Goal: Information Seeking & Learning: Learn about a topic

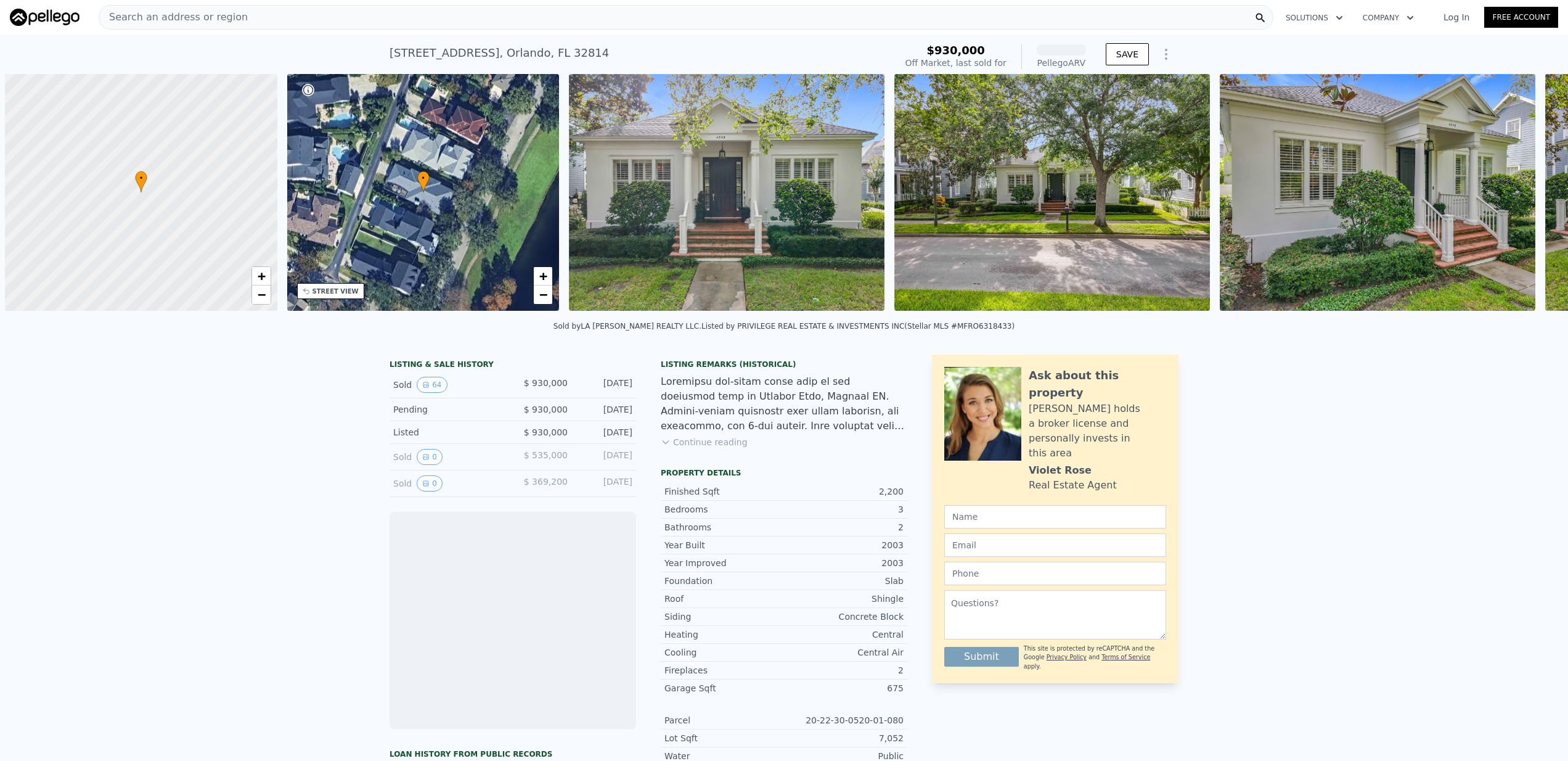
scroll to position [0, 5]
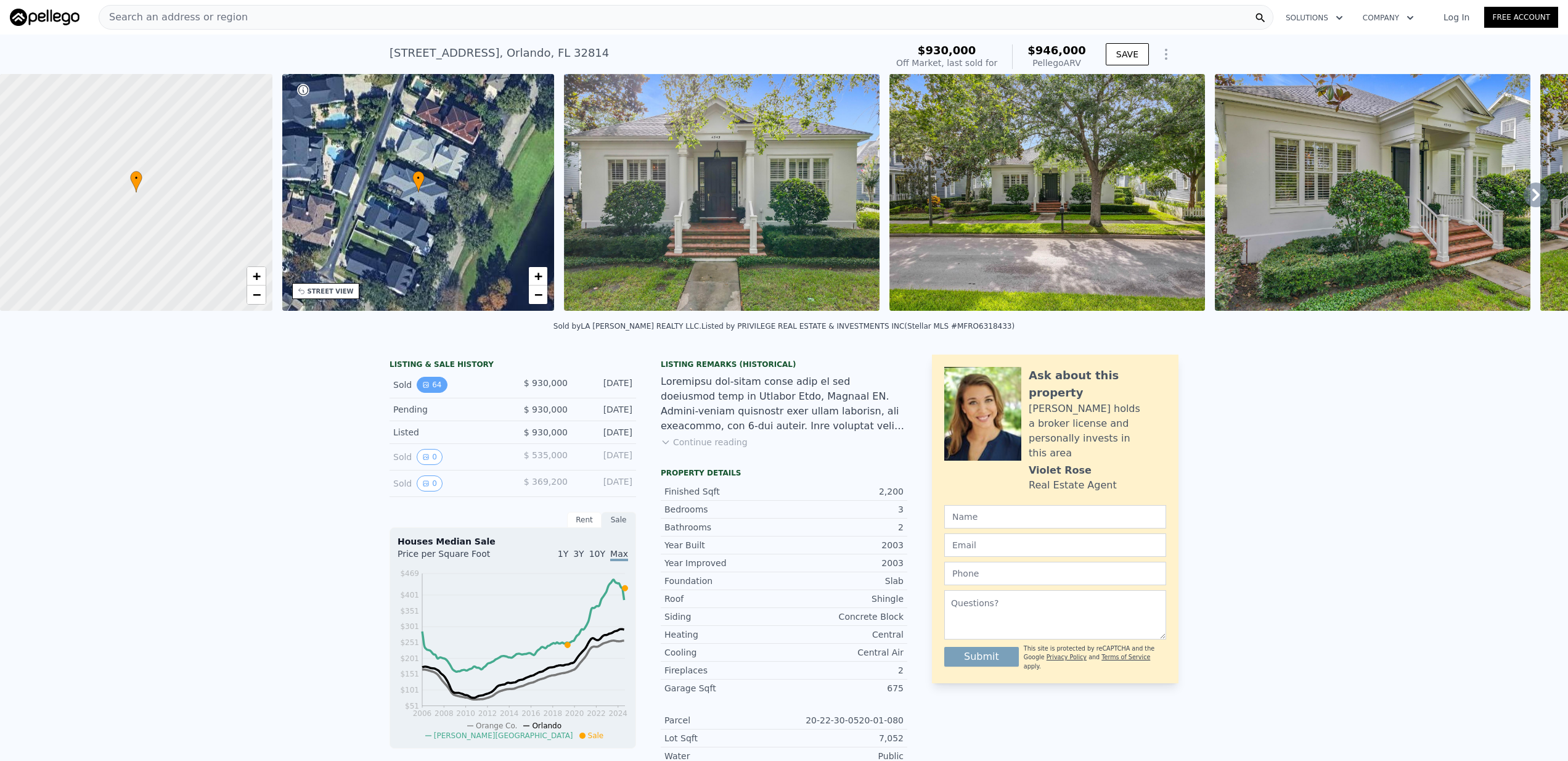
click at [428, 384] on icon "View historical data" at bounding box center [425, 384] width 5 height 5
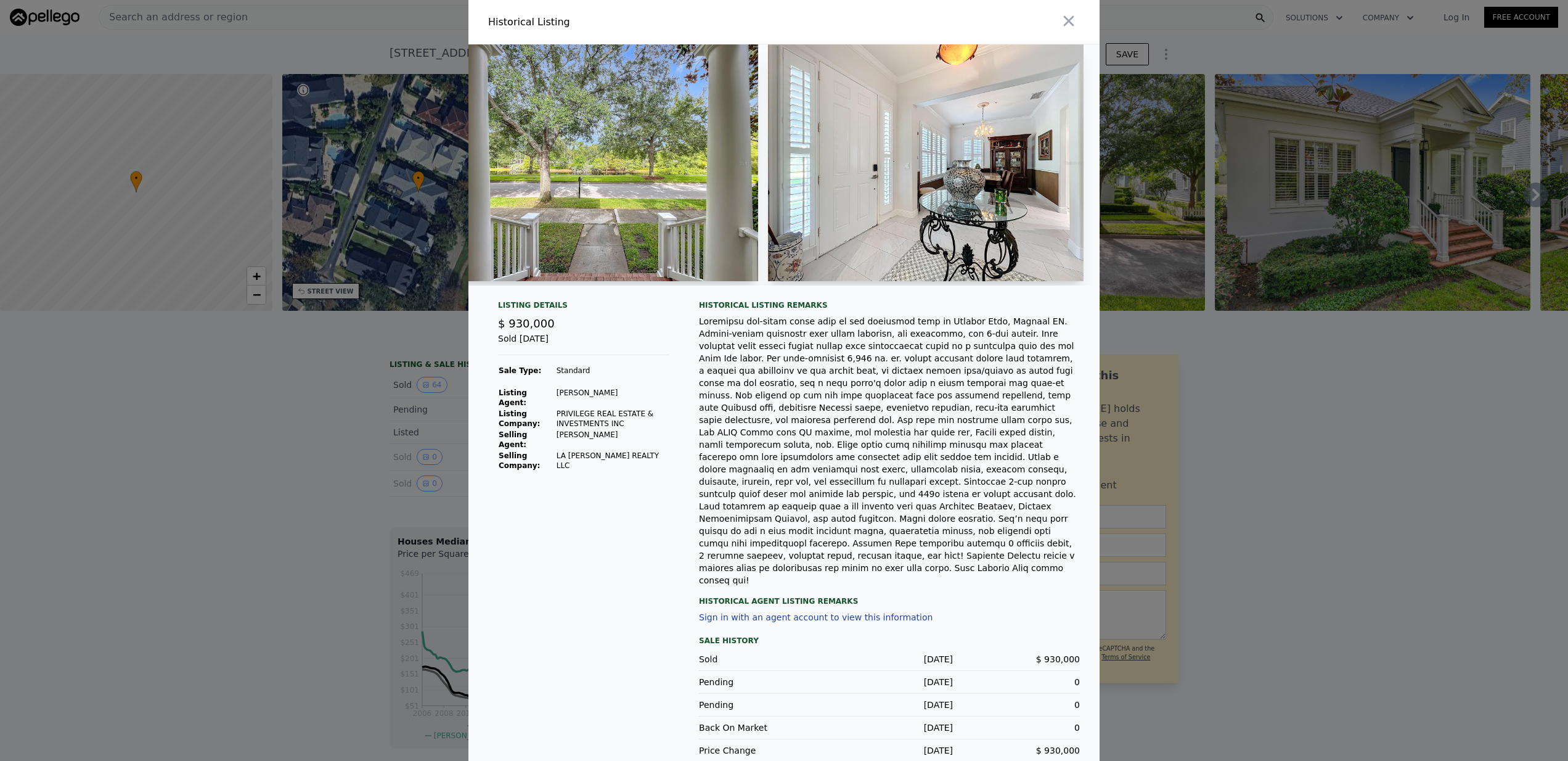
scroll to position [0, 1991]
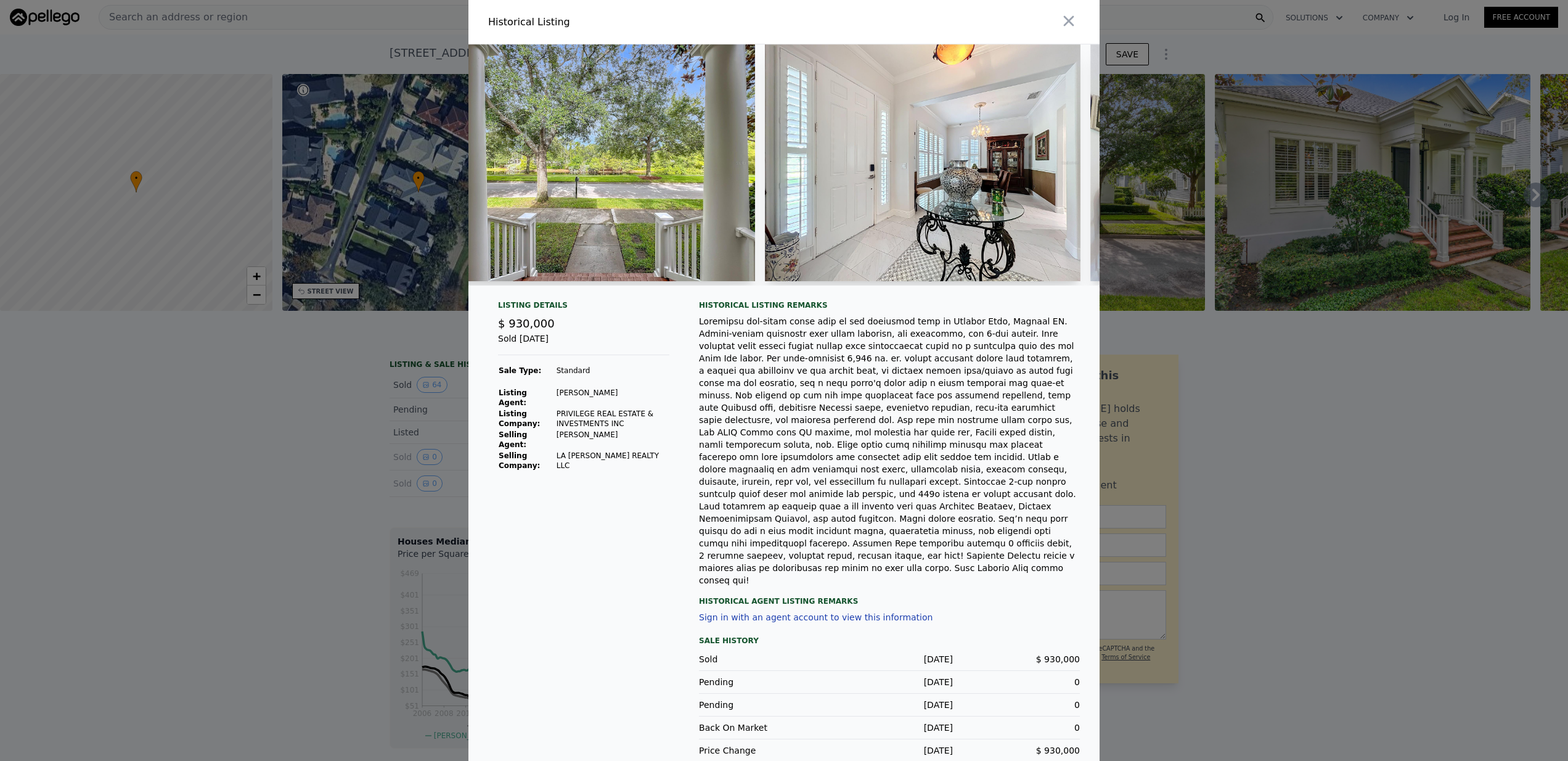
click at [632, 195] on img at bounding box center [597, 162] width 316 height 236
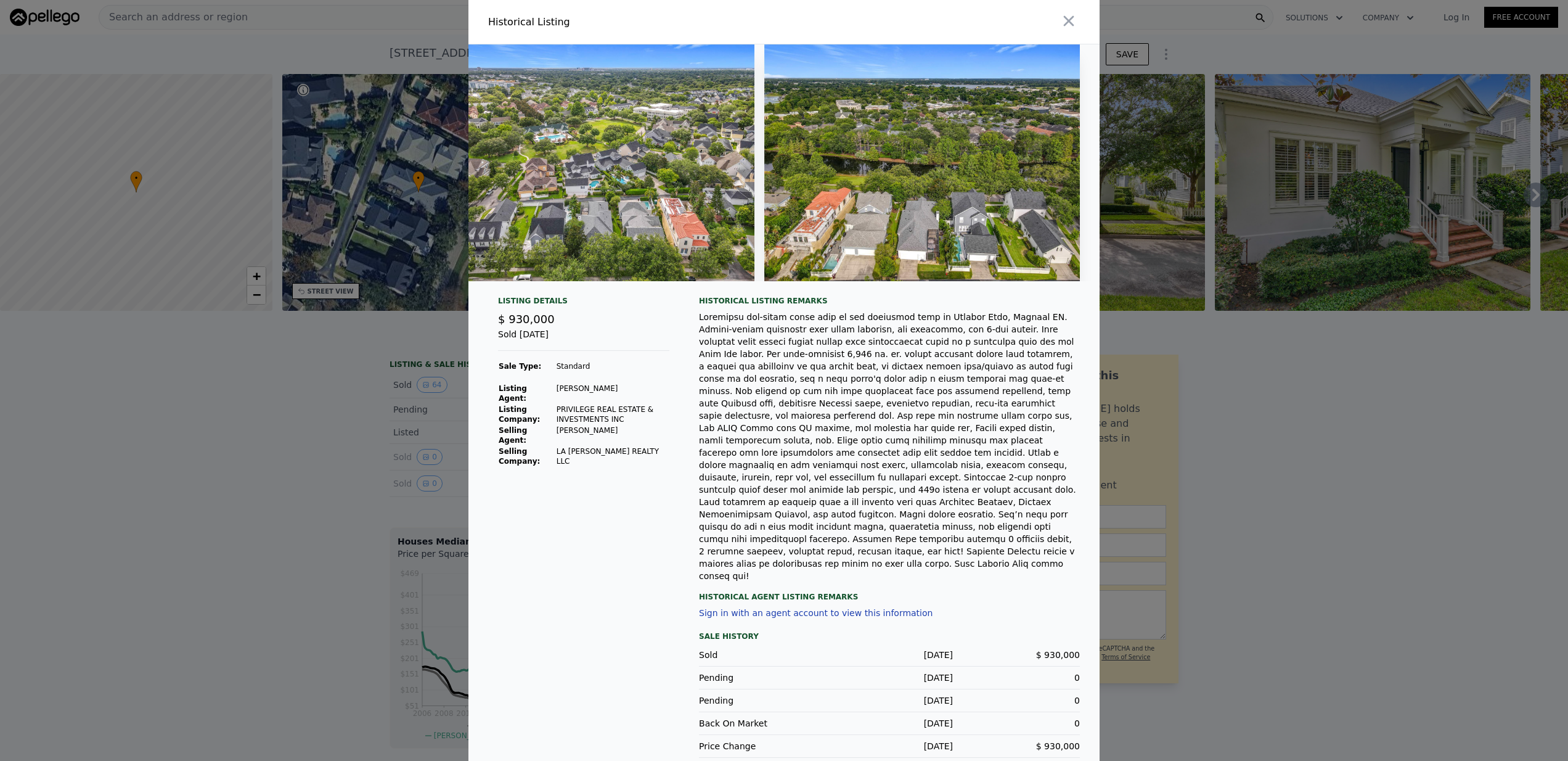
scroll to position [0, 20217]
click at [1073, 30] on icon "button" at bounding box center [1069, 21] width 17 height 17
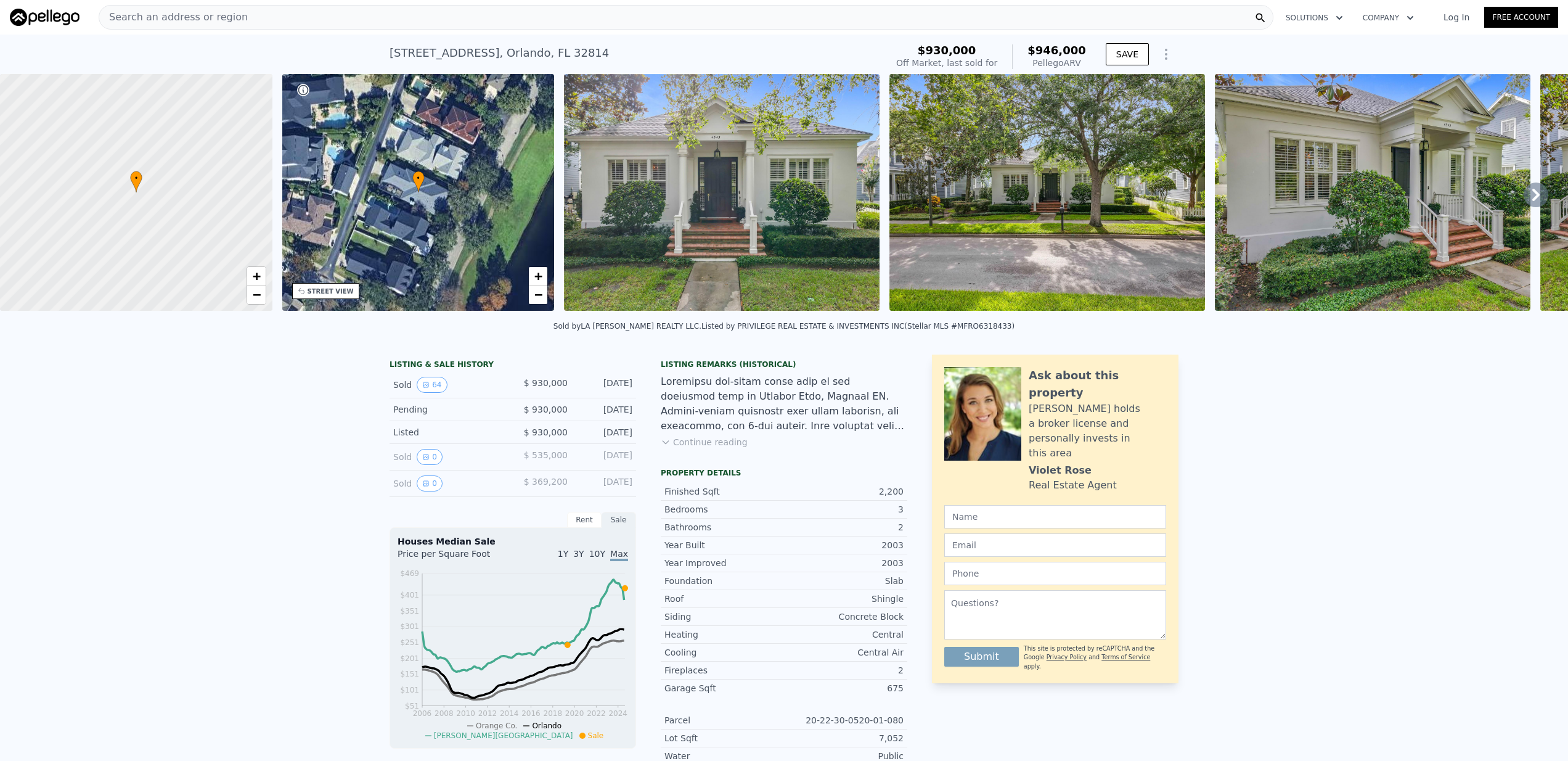
scroll to position [0, 0]
click at [344, 21] on div "Search an address or region" at bounding box center [686, 17] width 1175 height 25
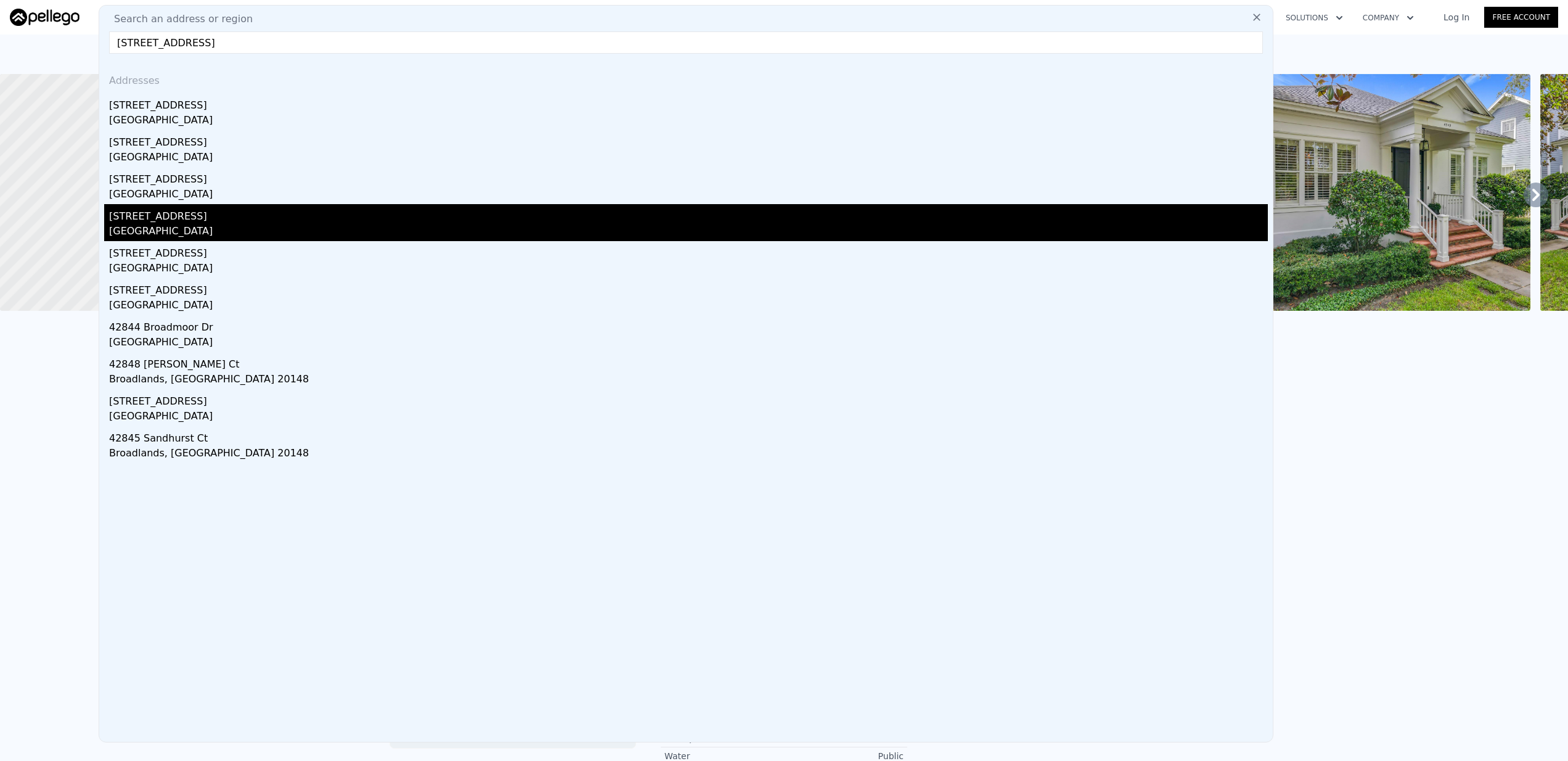
type input "4284 new broad st"
click at [224, 217] on div "4284 New Broad St Apt 102" at bounding box center [689, 214] width 1159 height 20
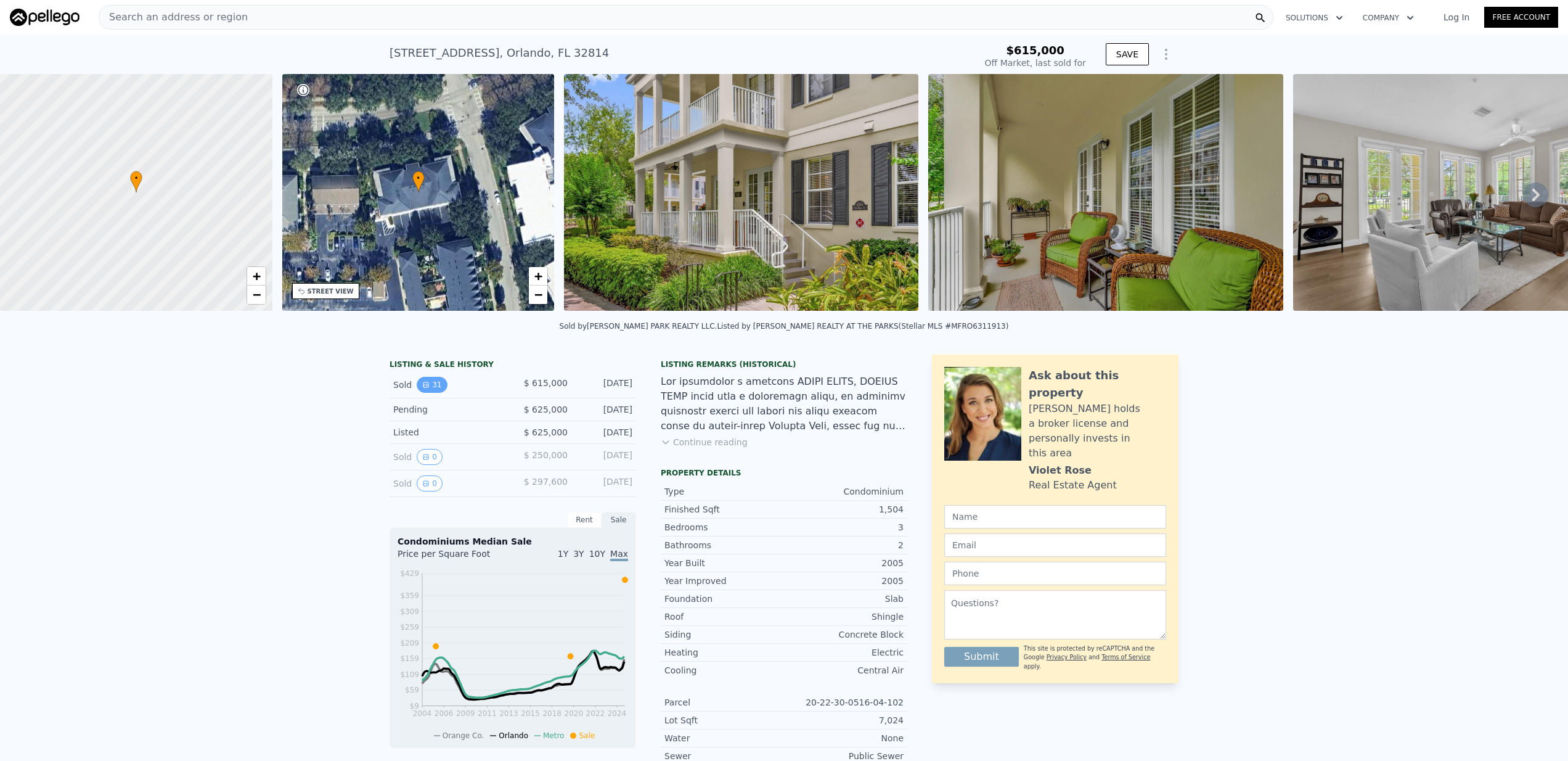
click at [434, 383] on button "31" at bounding box center [432, 385] width 30 height 16
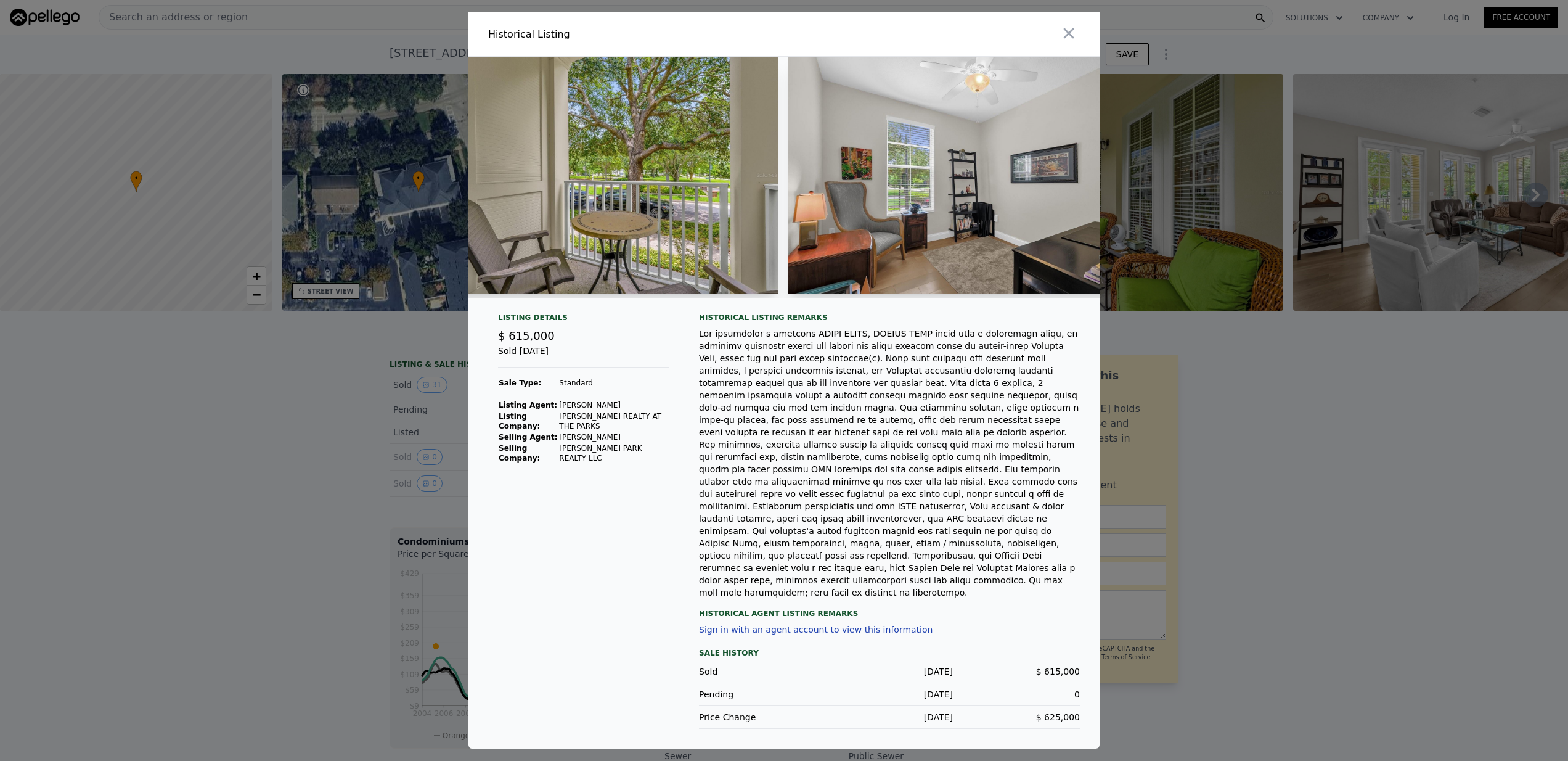
scroll to position [0, 3703]
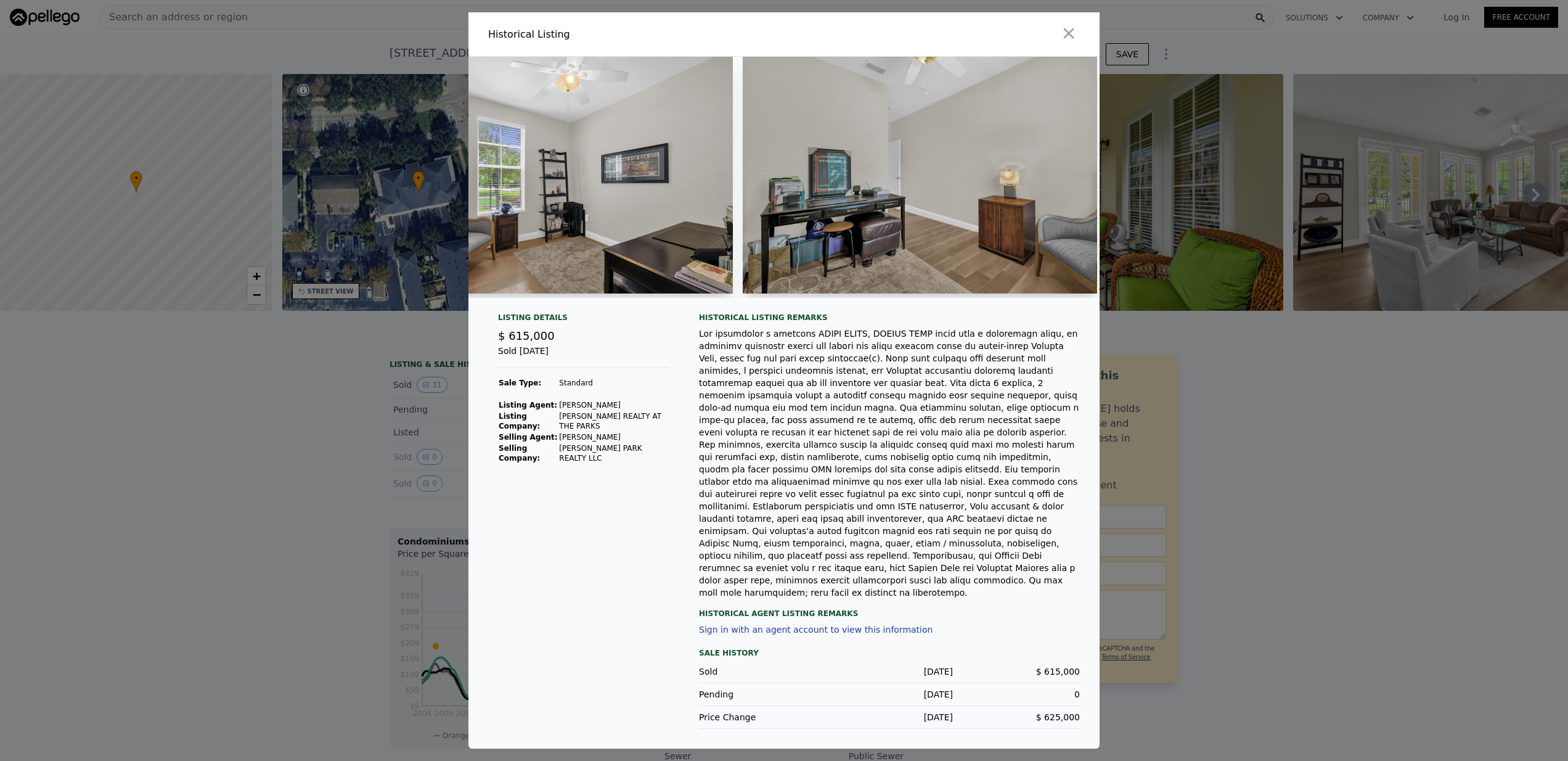
type input "$ 728,000"
type input "$ 30,524"
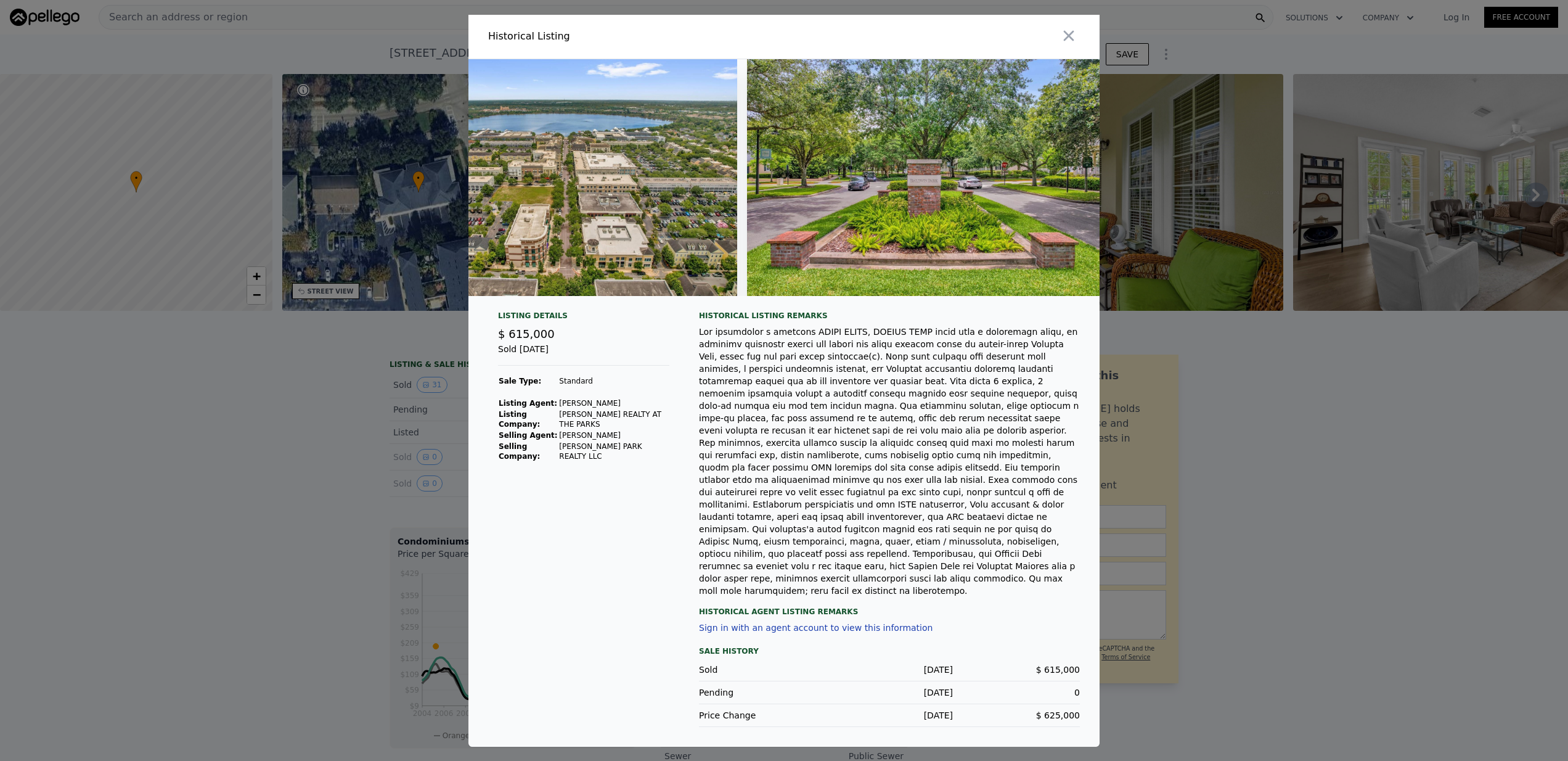
scroll to position [0, 10690]
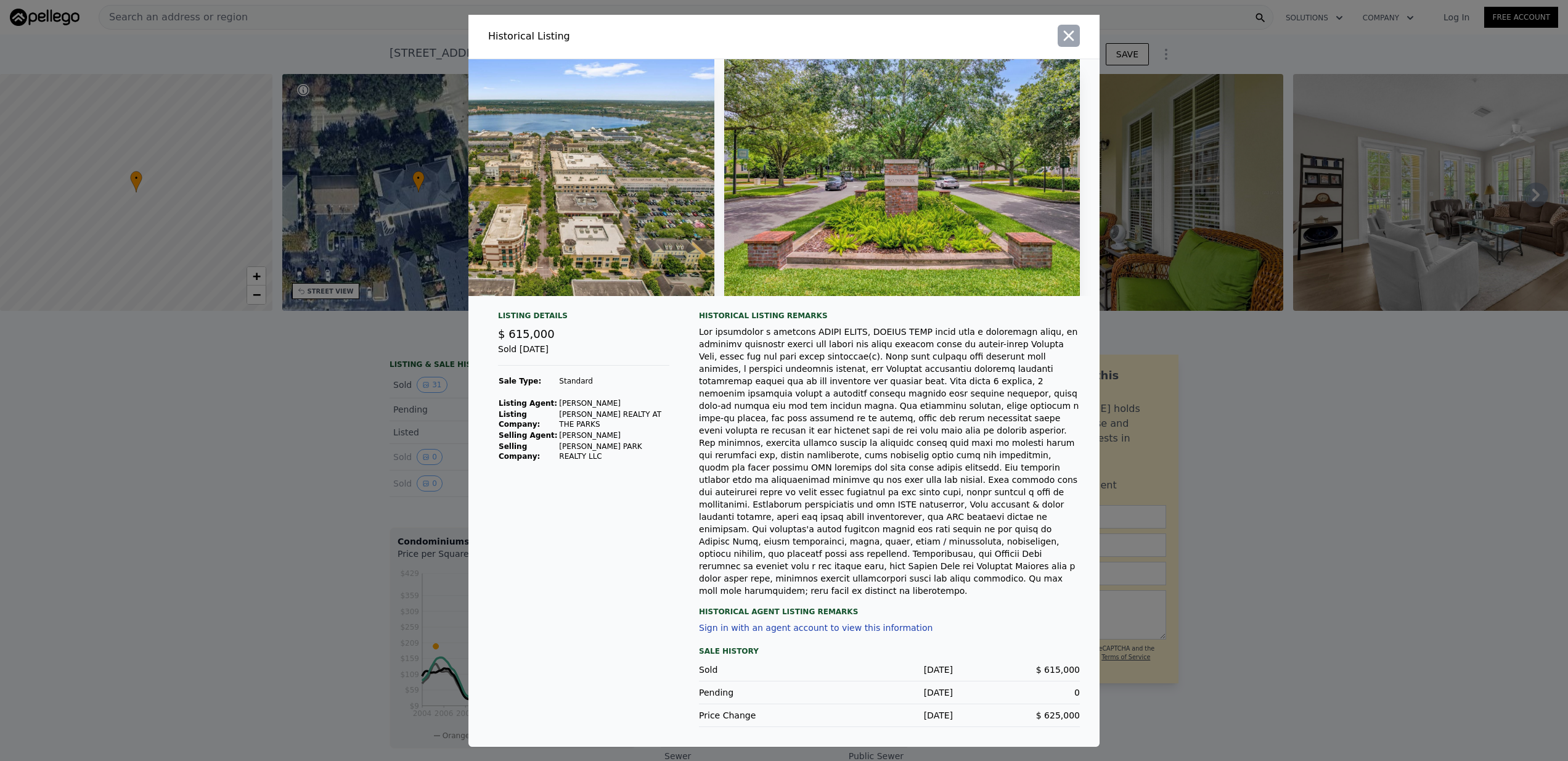
click at [1065, 44] on icon "button" at bounding box center [1069, 36] width 17 height 17
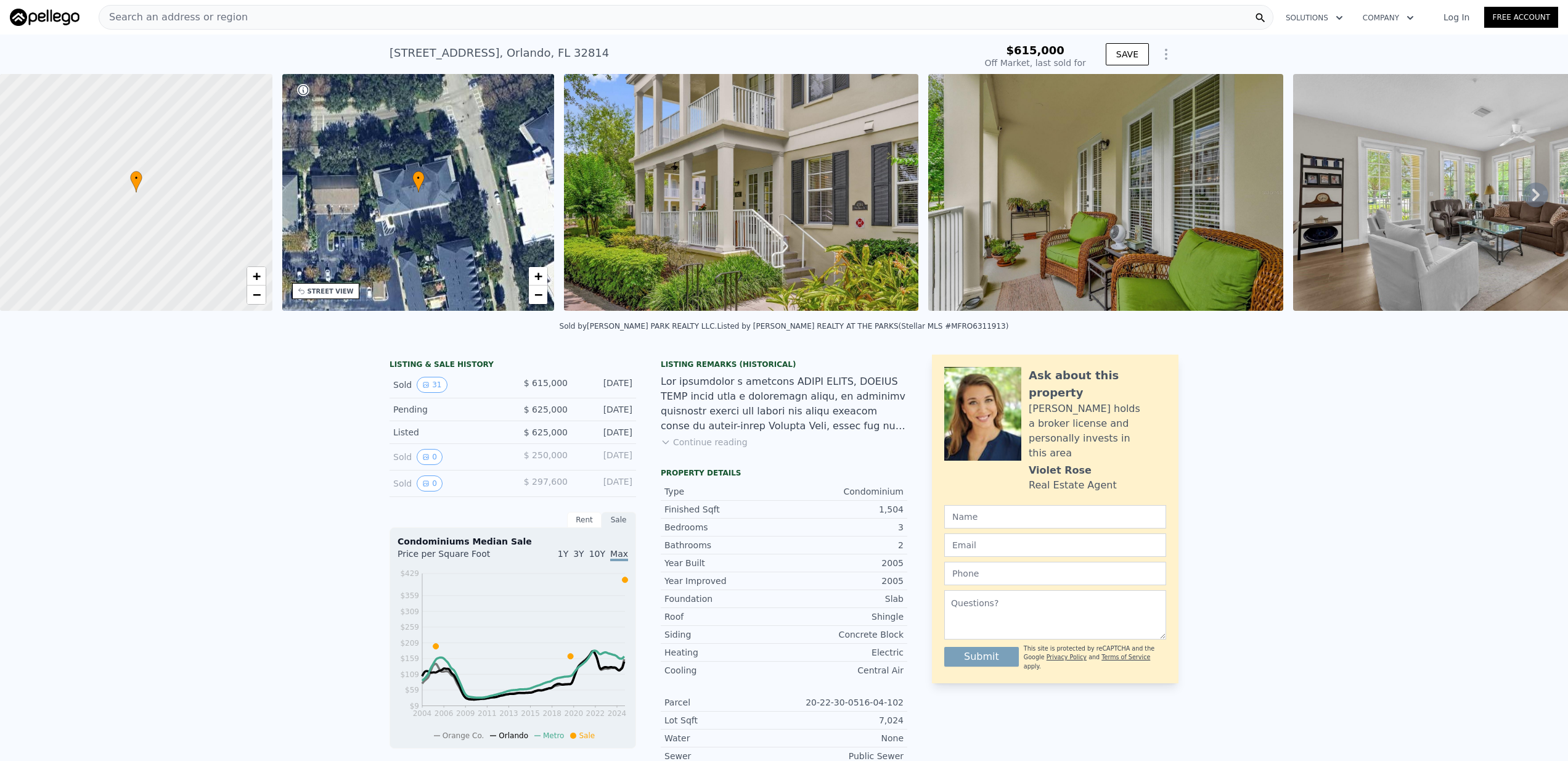
click at [187, 25] on div "Search an address or region" at bounding box center [173, 17] width 148 height 23
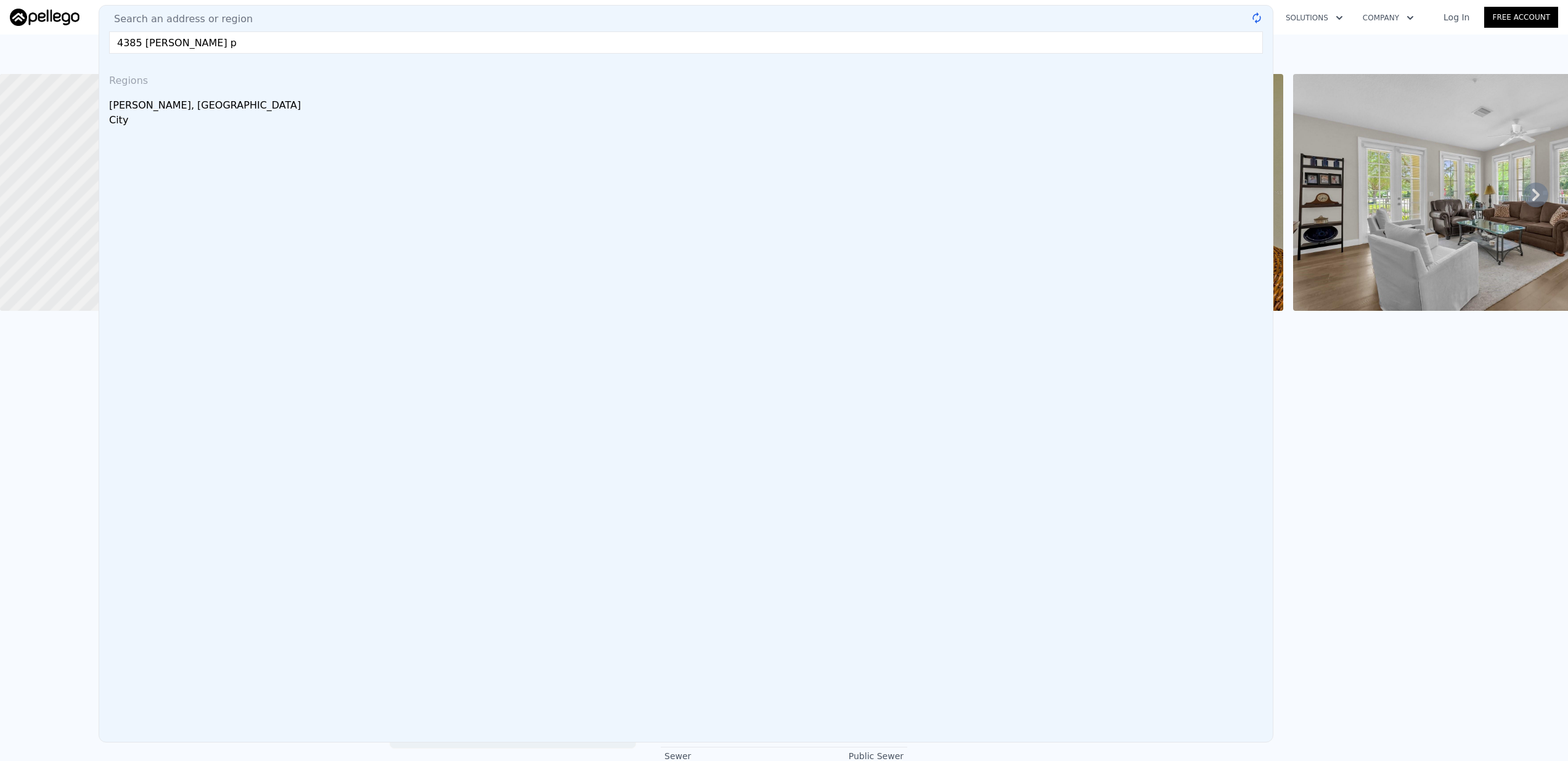
type input "4385 Wardell pl"
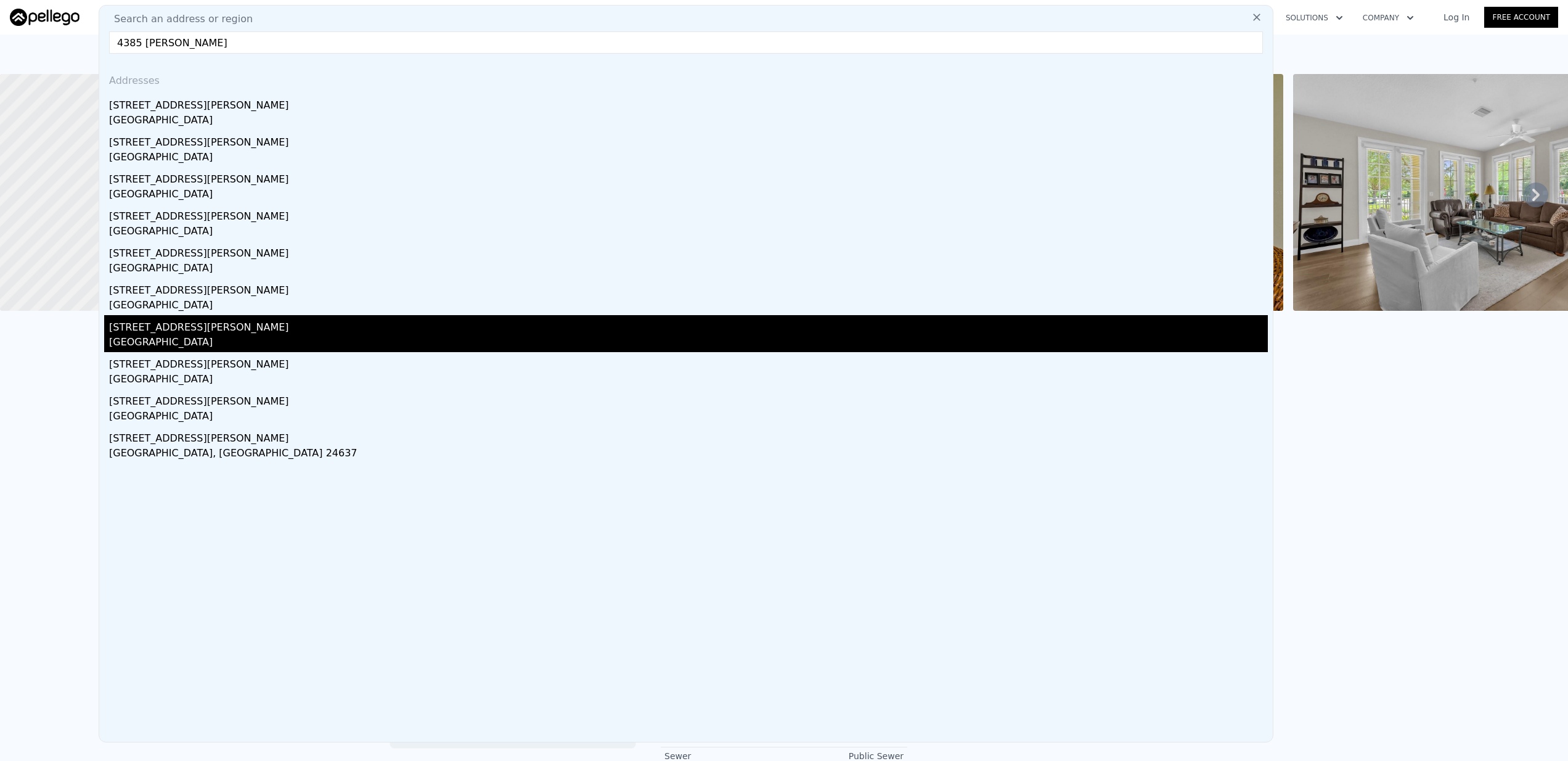
click at [200, 332] on div "4385 Wardell Pl Apt 202" at bounding box center [689, 325] width 1159 height 20
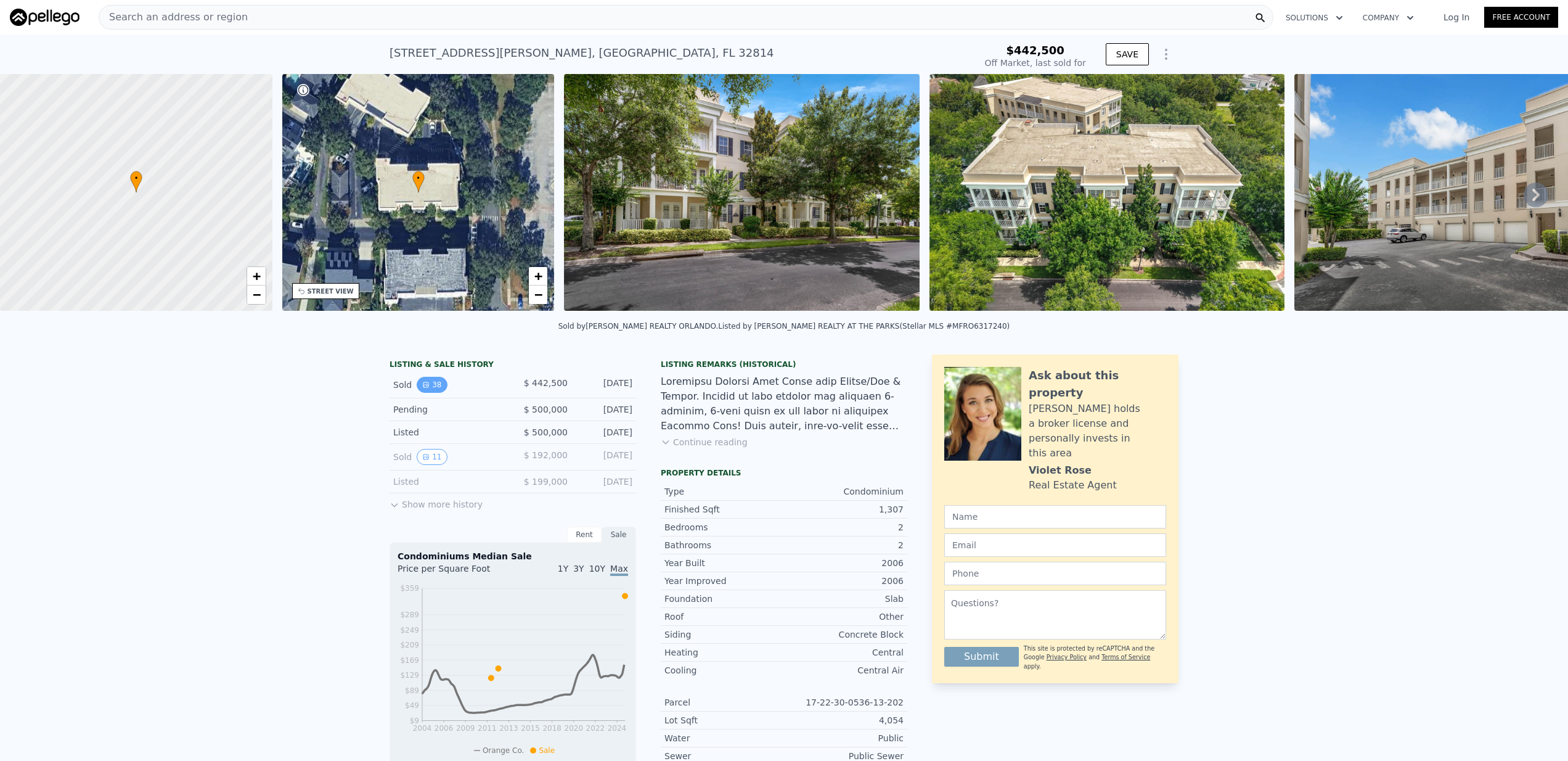
click at [433, 385] on button "38" at bounding box center [432, 385] width 30 height 16
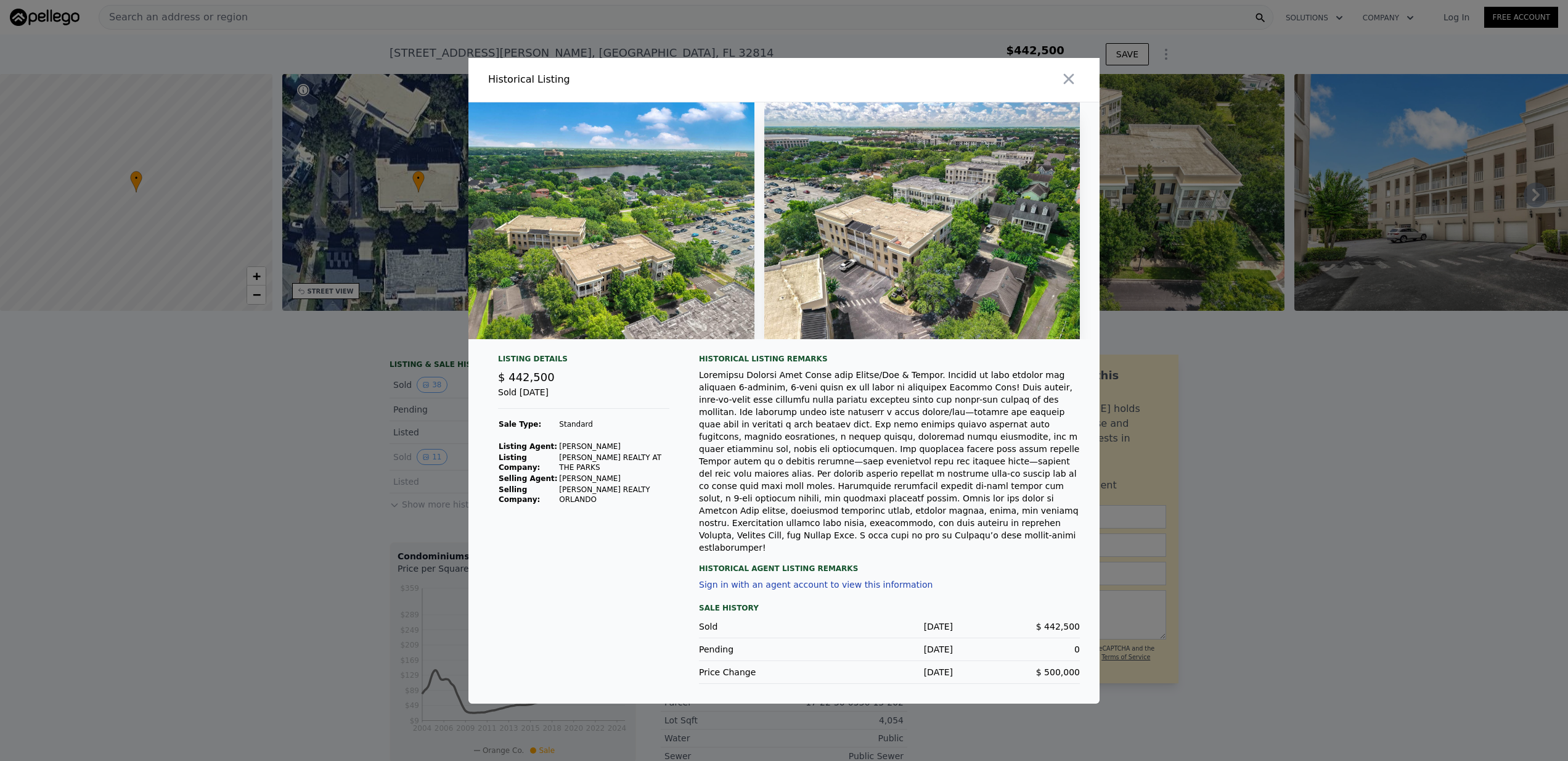
scroll to position [0, 13183]
click at [1068, 83] on icon "button" at bounding box center [1069, 79] width 17 height 17
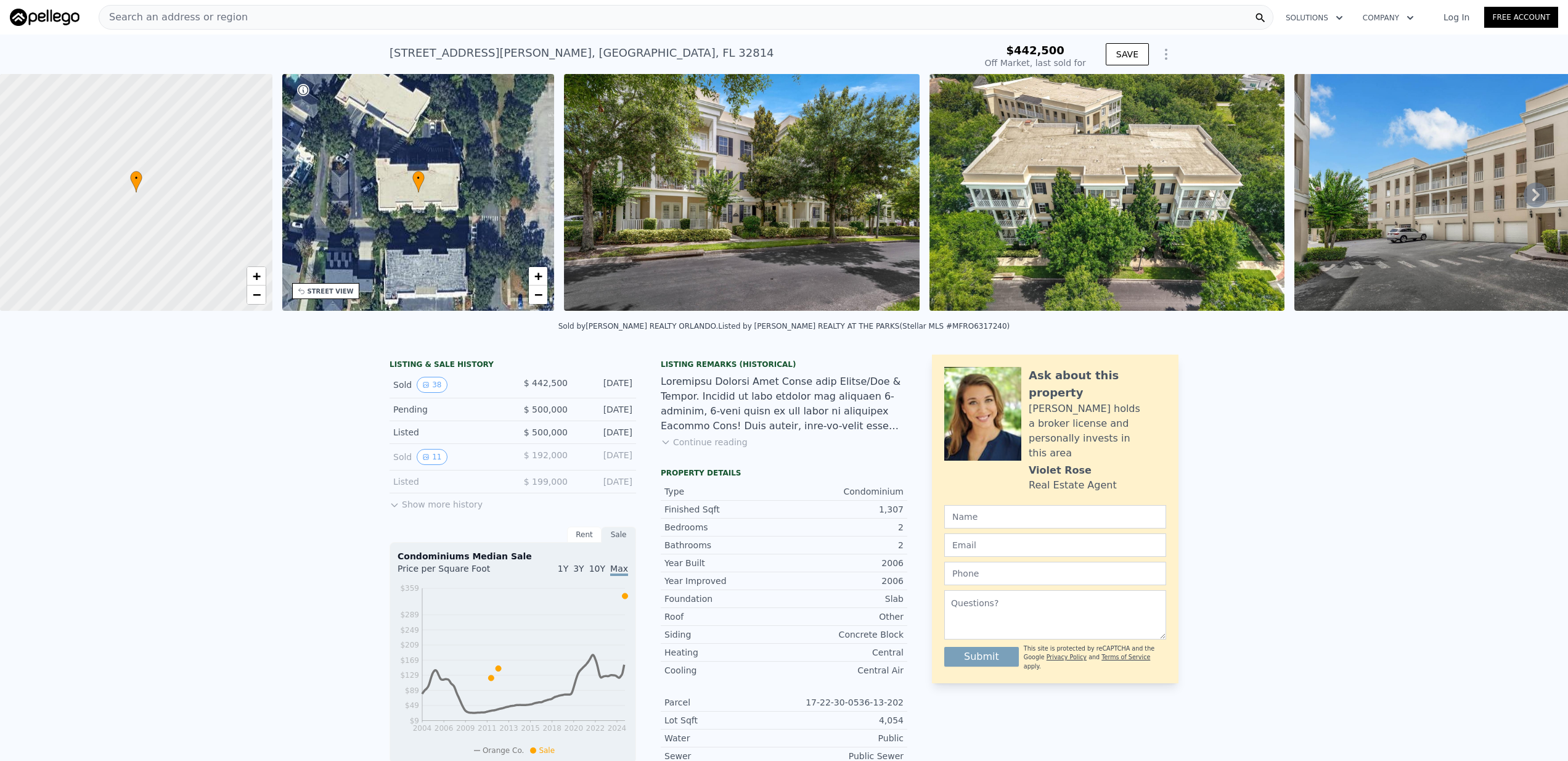
click at [560, 21] on div "Search an address or region" at bounding box center [686, 17] width 1175 height 25
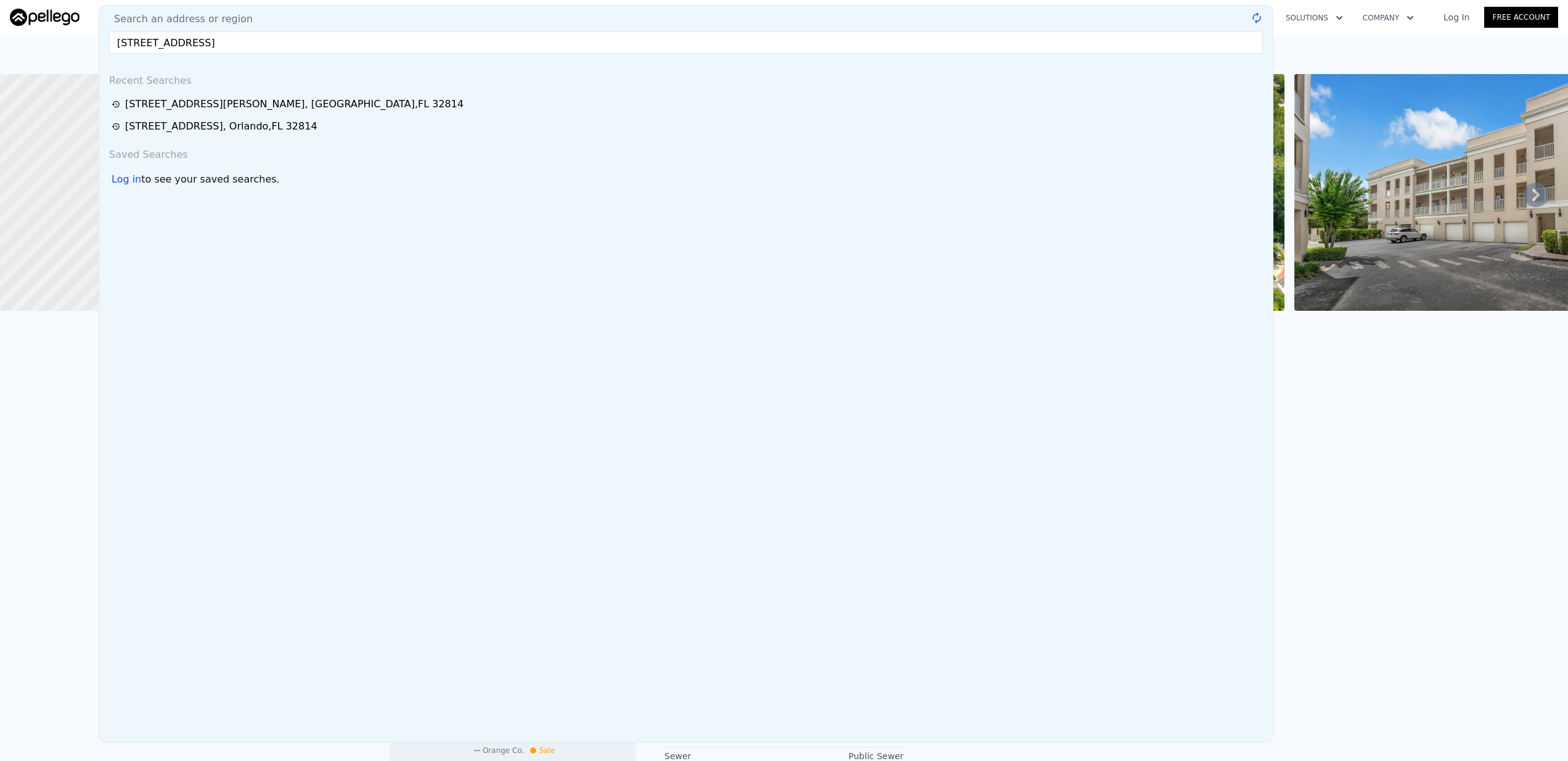
type input "1630 common way rd"
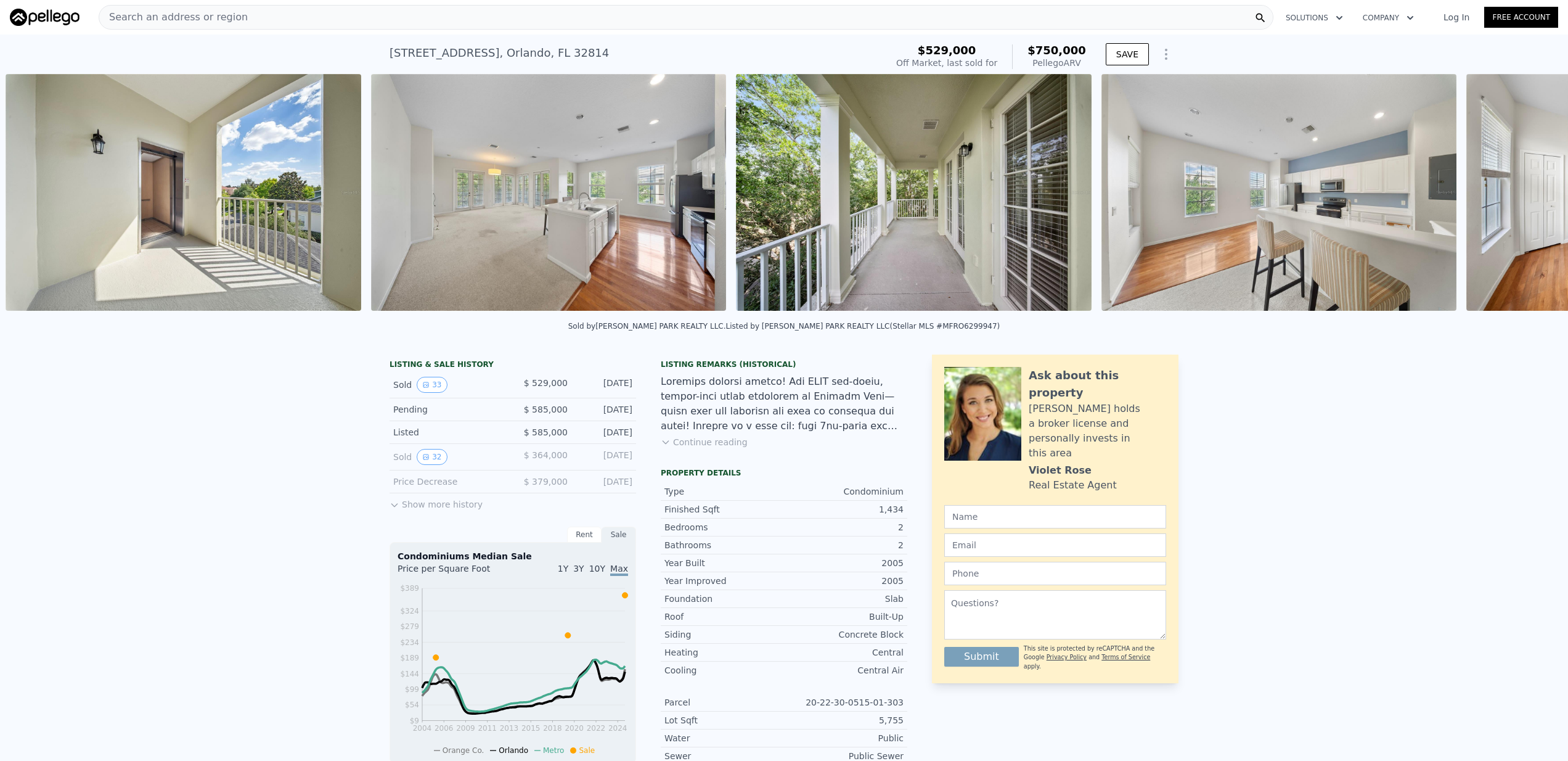
scroll to position [0, 1295]
click at [565, 201] on img at bounding box center [548, 192] width 355 height 236
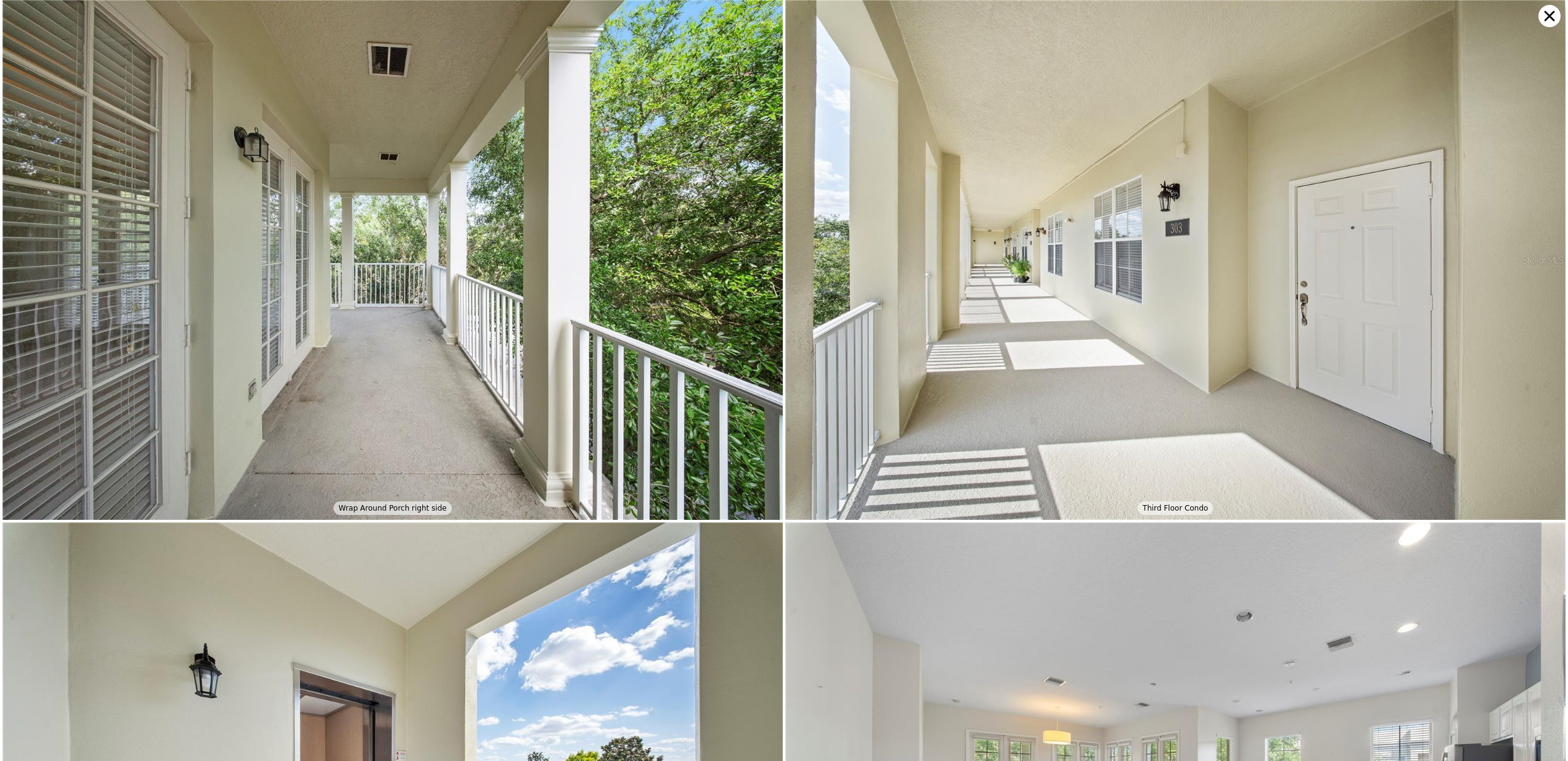
scroll to position [522, 0]
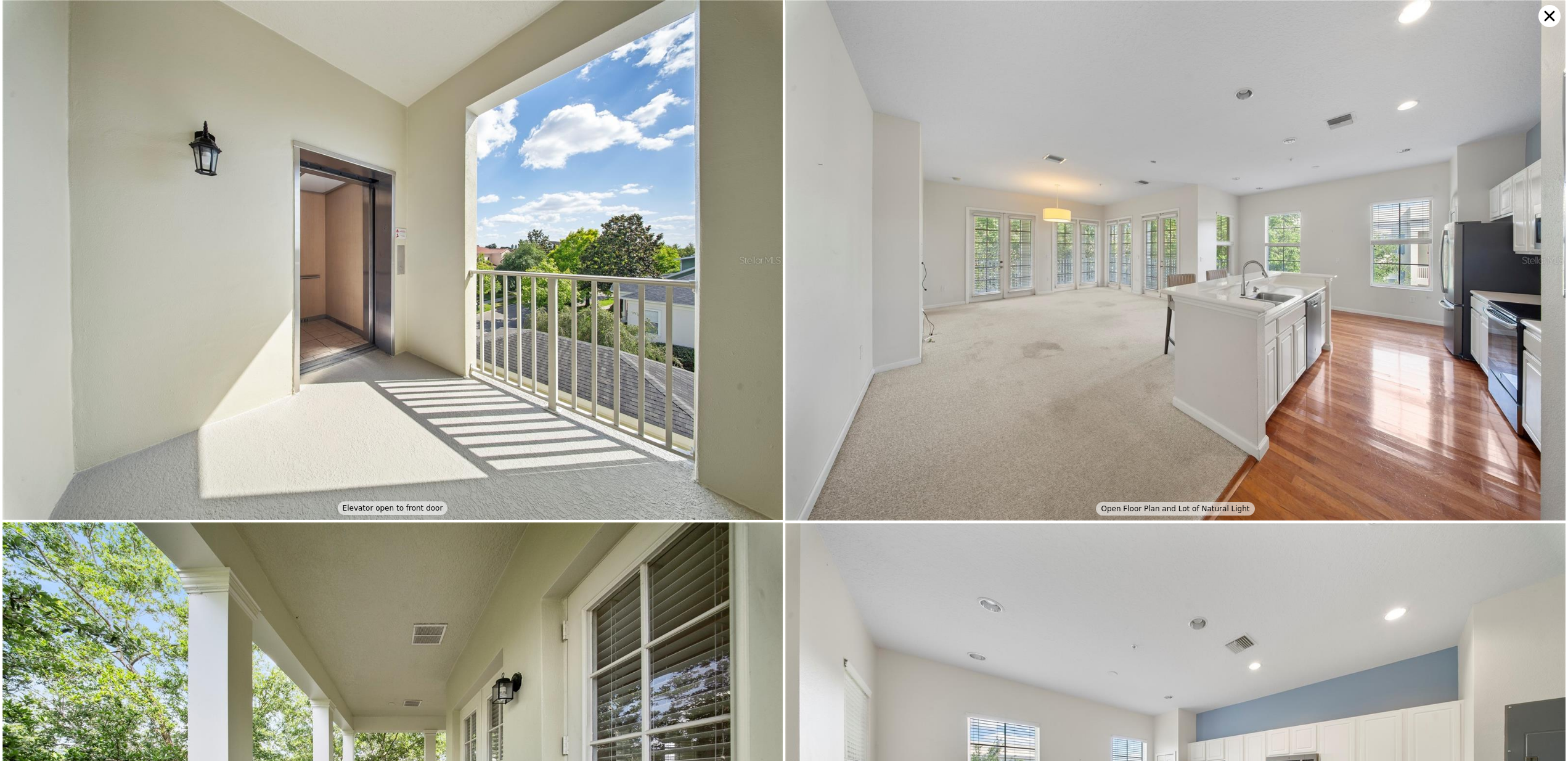
click at [908, 234] on img at bounding box center [1175, 260] width 780 height 520
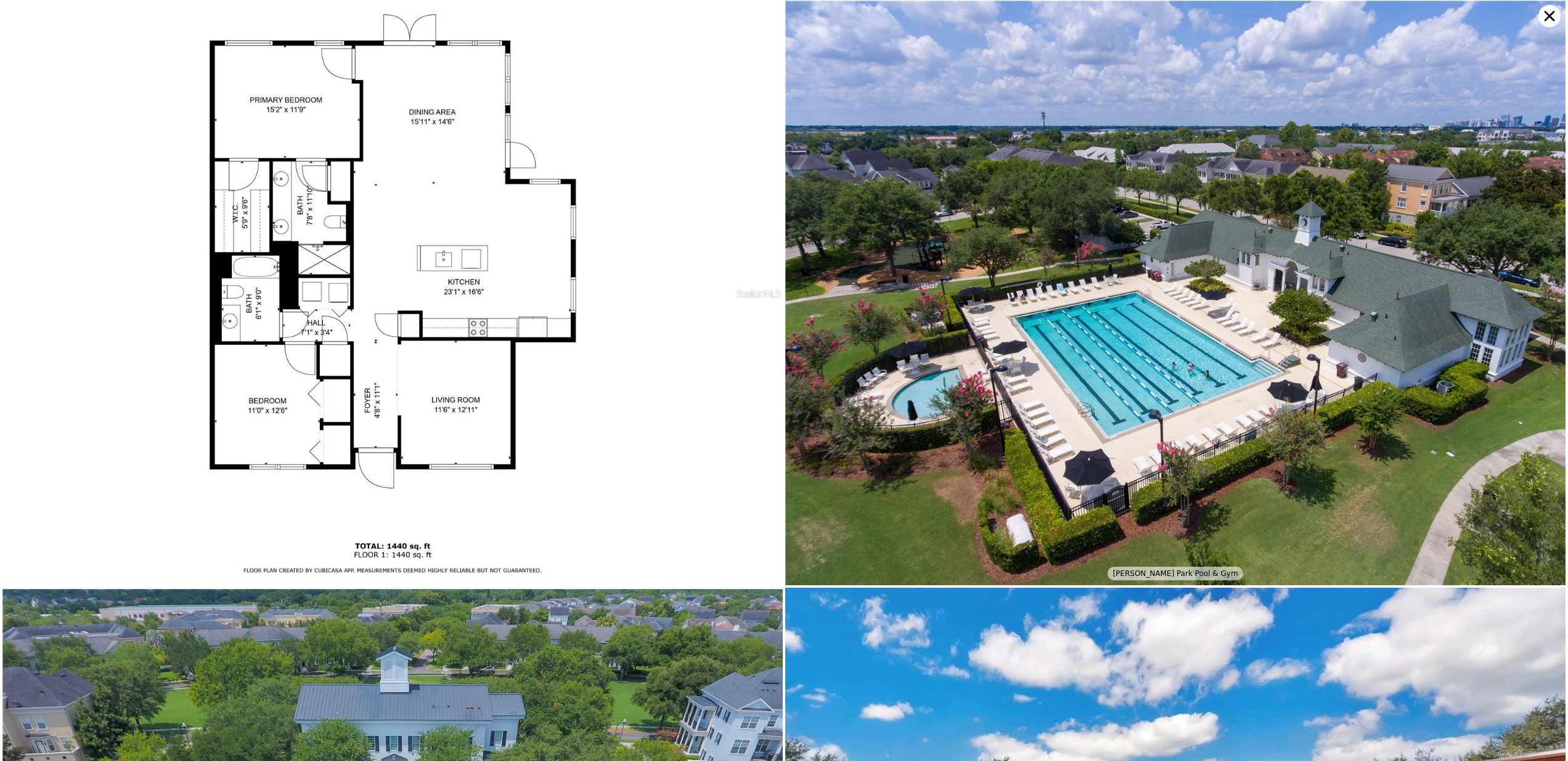
scroll to position [5291, 0]
